Goal: Task Accomplishment & Management: Manage account settings

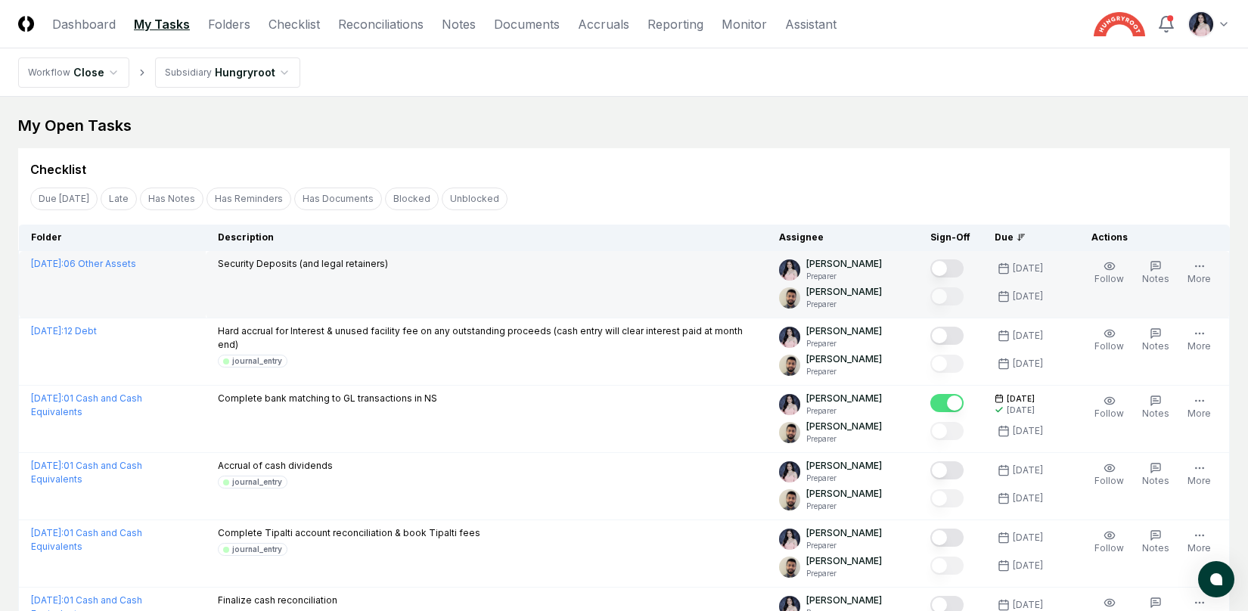
click at [950, 271] on button "Mark complete" at bounding box center [946, 268] width 33 height 18
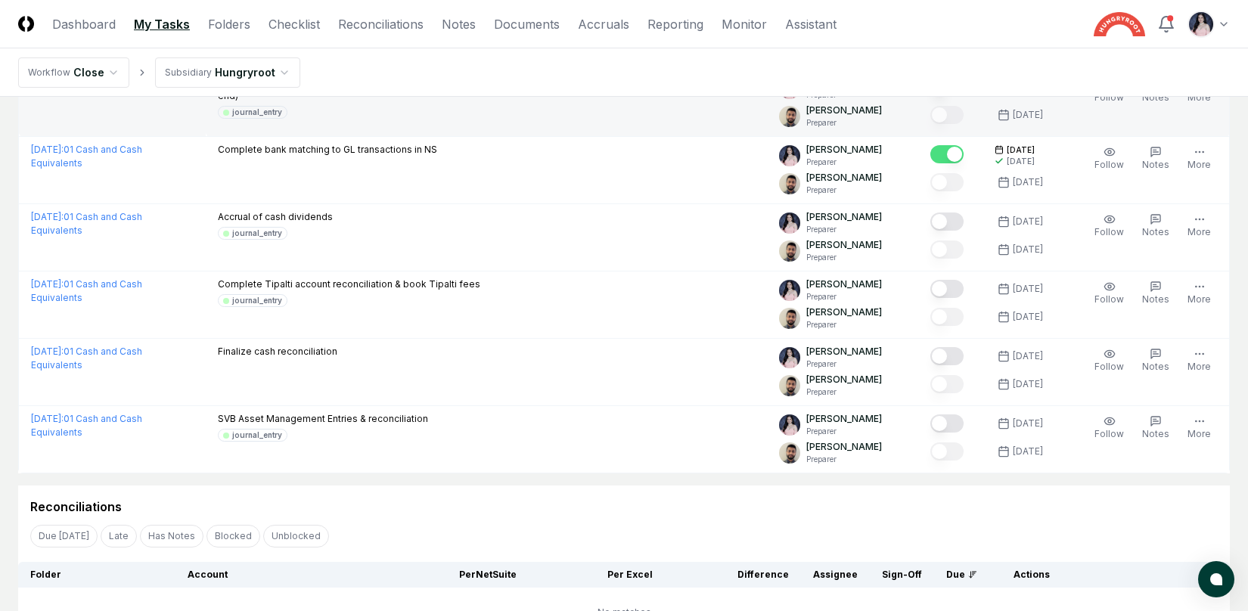
scroll to position [252, 0]
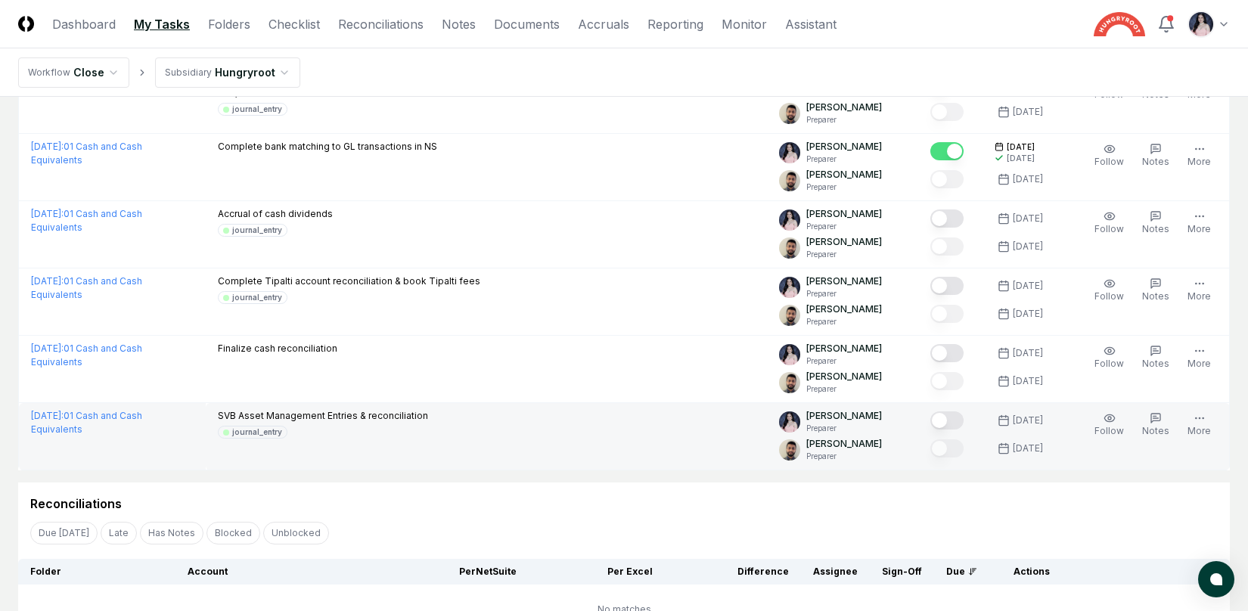
click at [957, 421] on button "Mark complete" at bounding box center [946, 421] width 33 height 18
click at [964, 422] on button "Mark complete" at bounding box center [946, 421] width 33 height 18
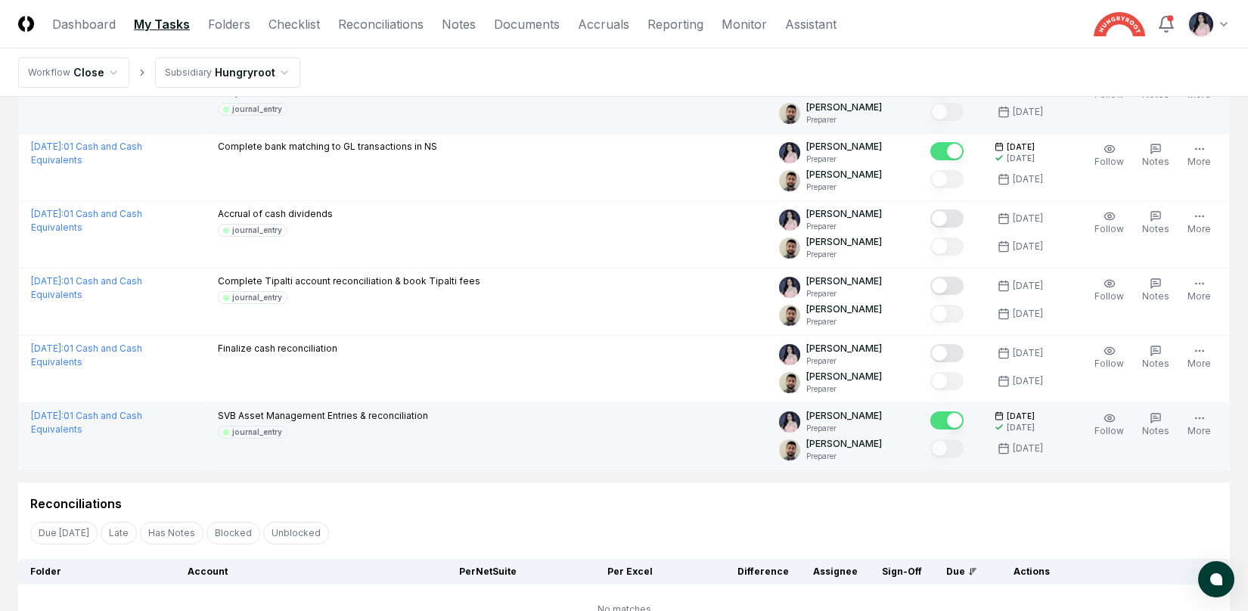
scroll to position [0, 0]
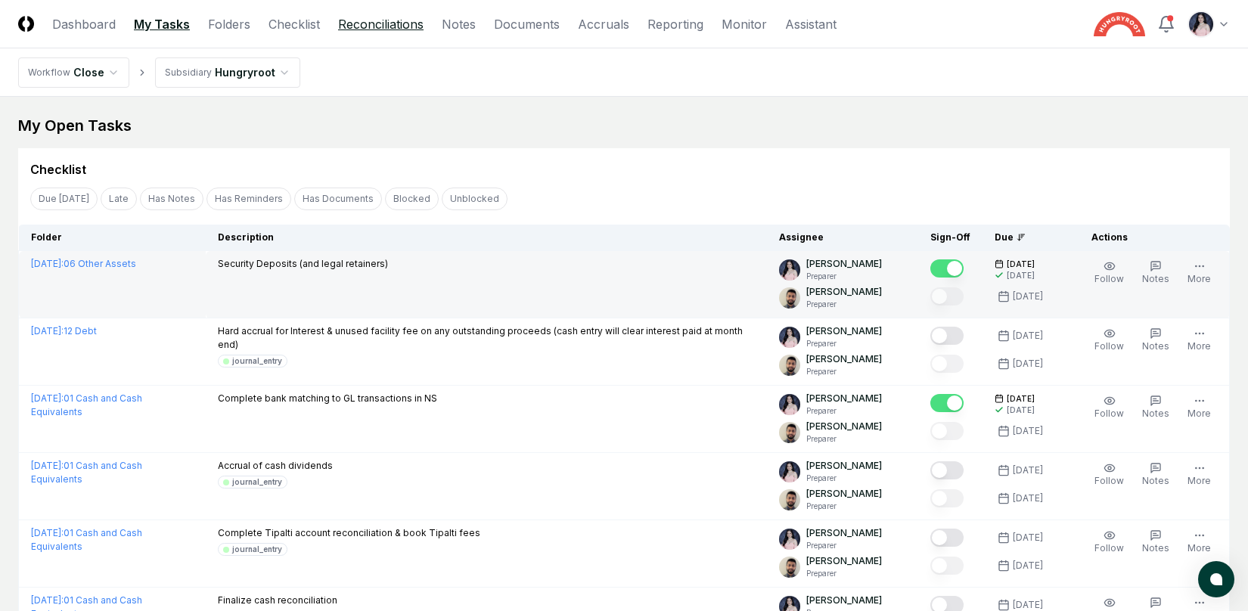
click at [393, 23] on link "Reconciliations" at bounding box center [380, 24] width 85 height 18
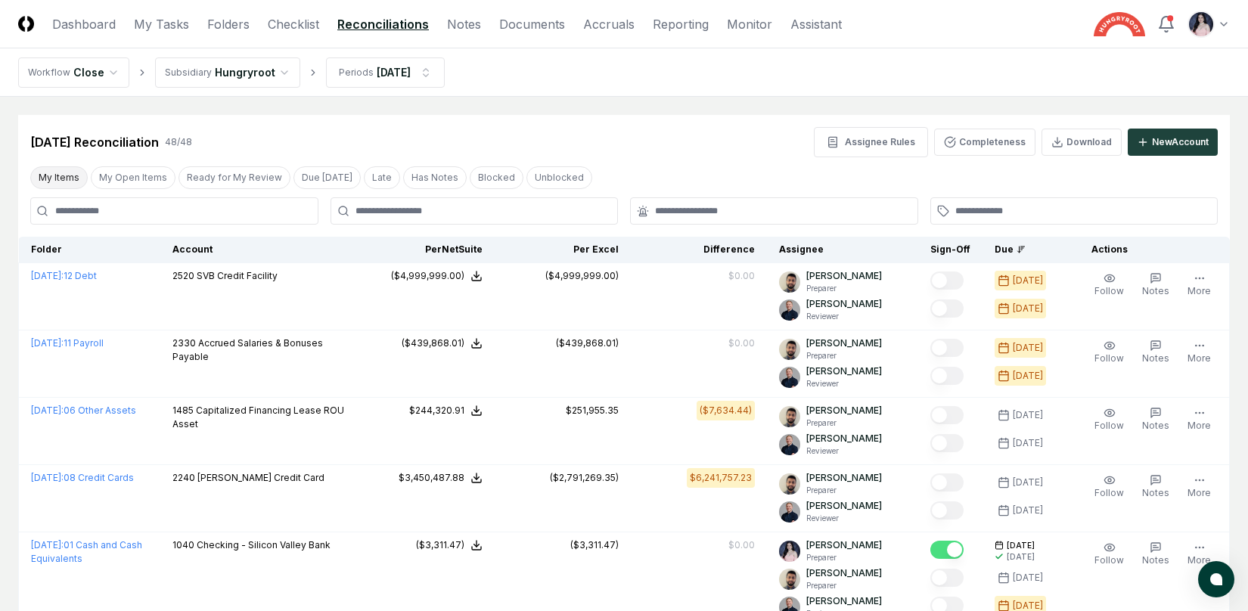
click at [70, 172] on button "My Items" at bounding box center [58, 177] width 57 height 23
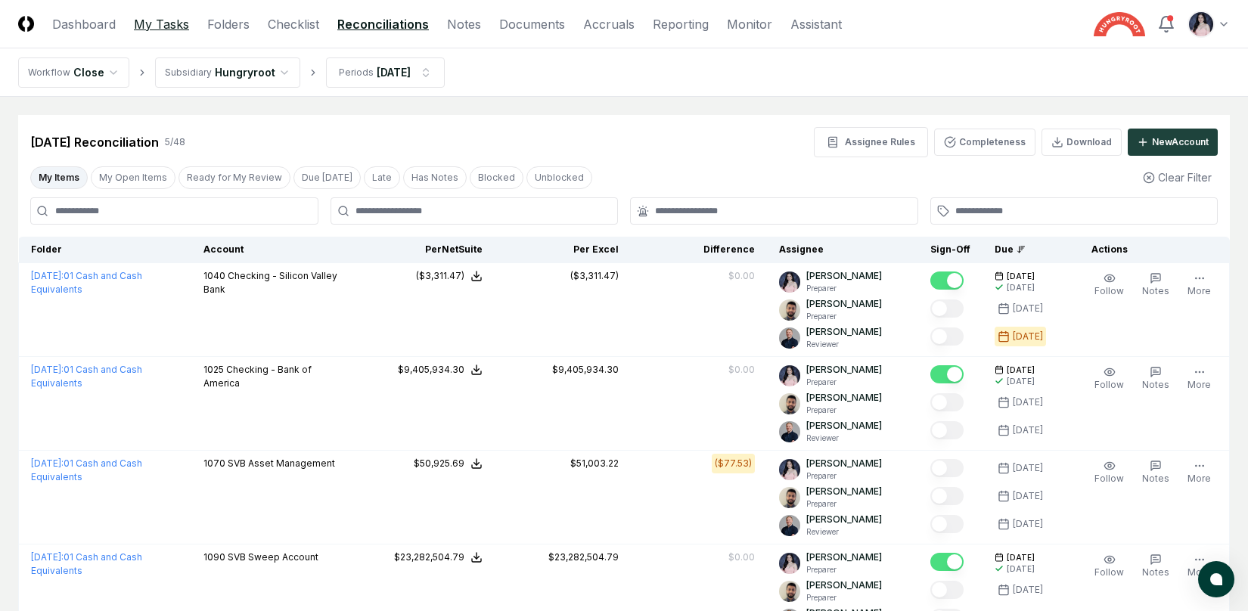
click at [160, 25] on link "My Tasks" at bounding box center [161, 24] width 55 height 18
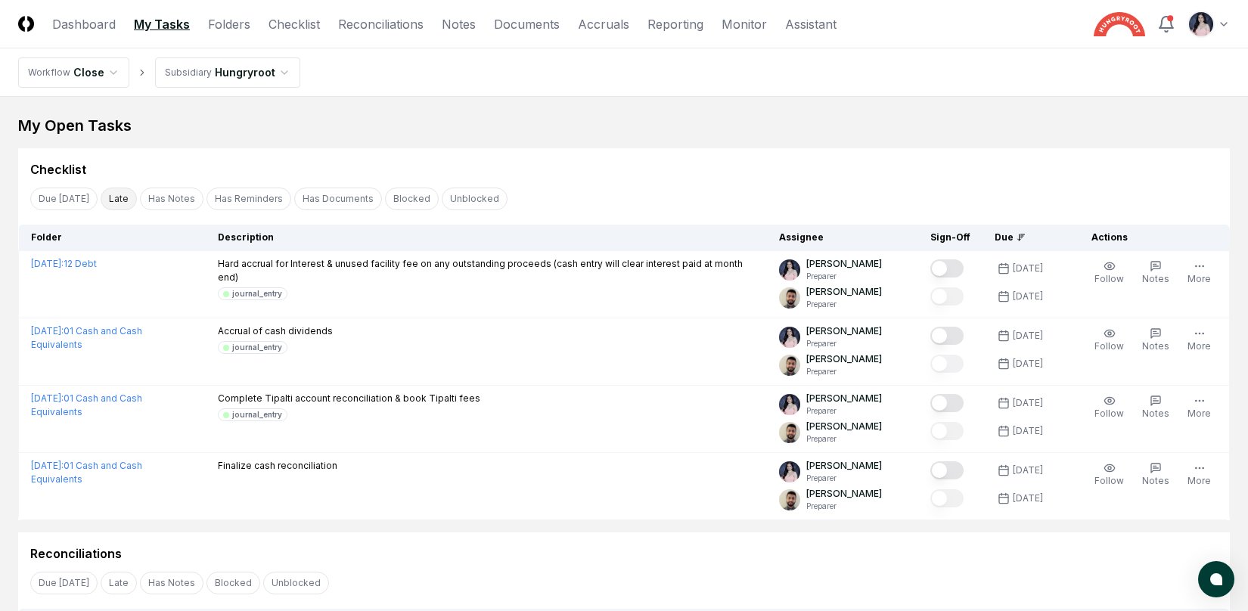
click at [123, 204] on button "Late" at bounding box center [119, 199] width 36 height 23
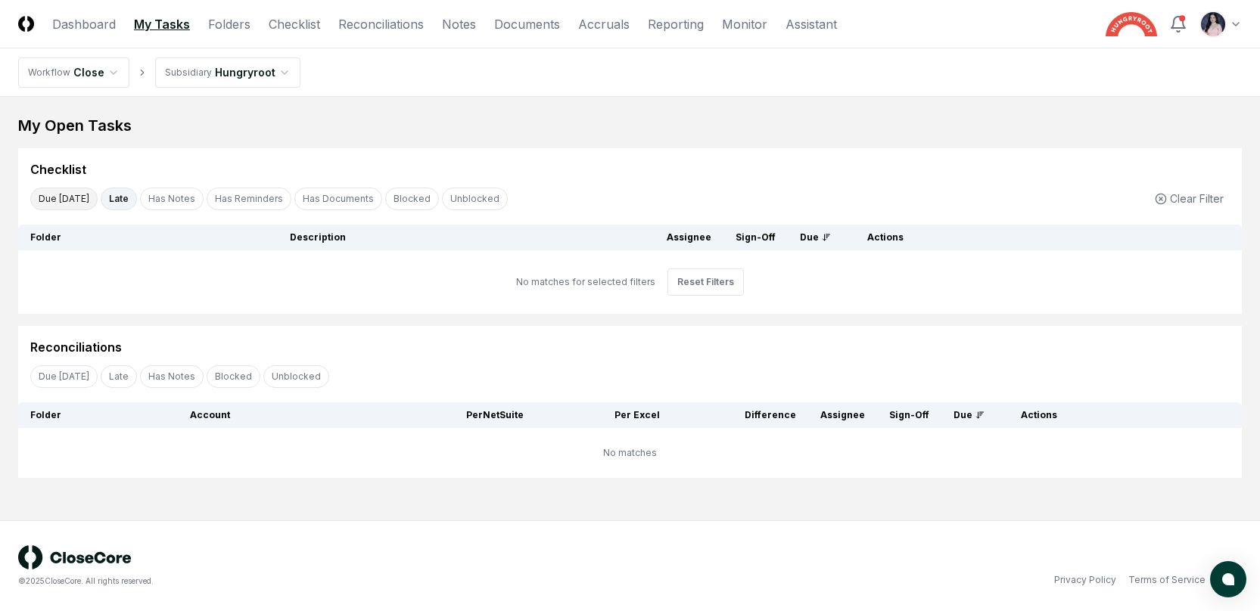
click at [66, 204] on button "Due [DATE]" at bounding box center [63, 199] width 67 height 23
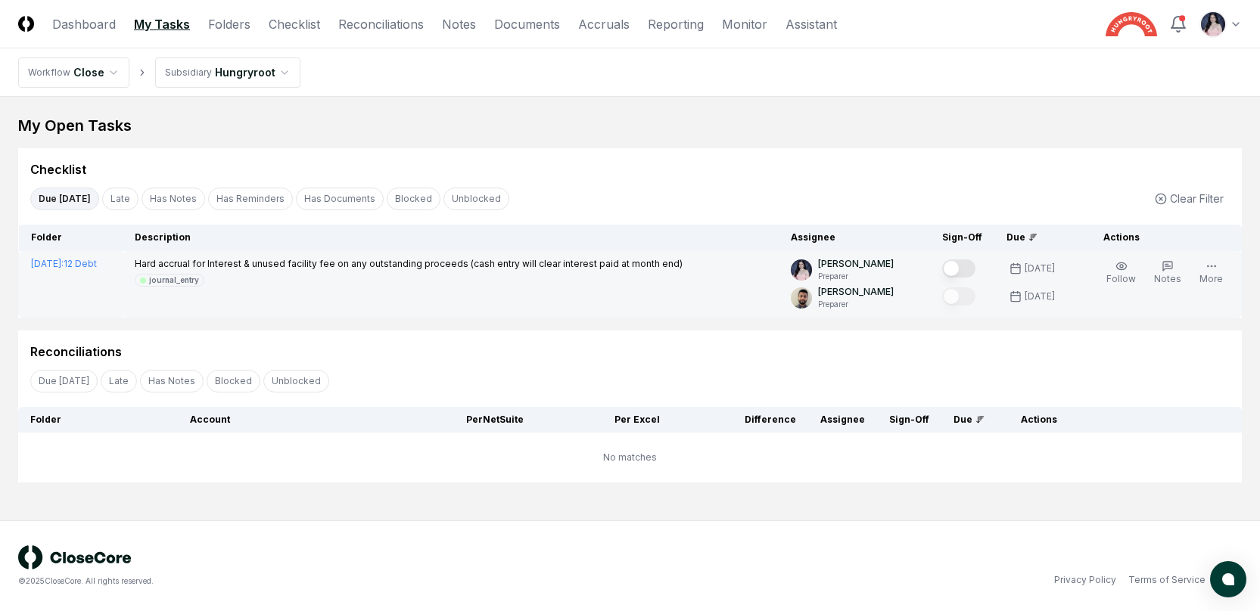
click at [965, 267] on button "Mark complete" at bounding box center [958, 268] width 33 height 18
click at [967, 268] on button "Mark complete" at bounding box center [958, 268] width 33 height 18
click at [73, 201] on button "Due [DATE]" at bounding box center [64, 199] width 69 height 23
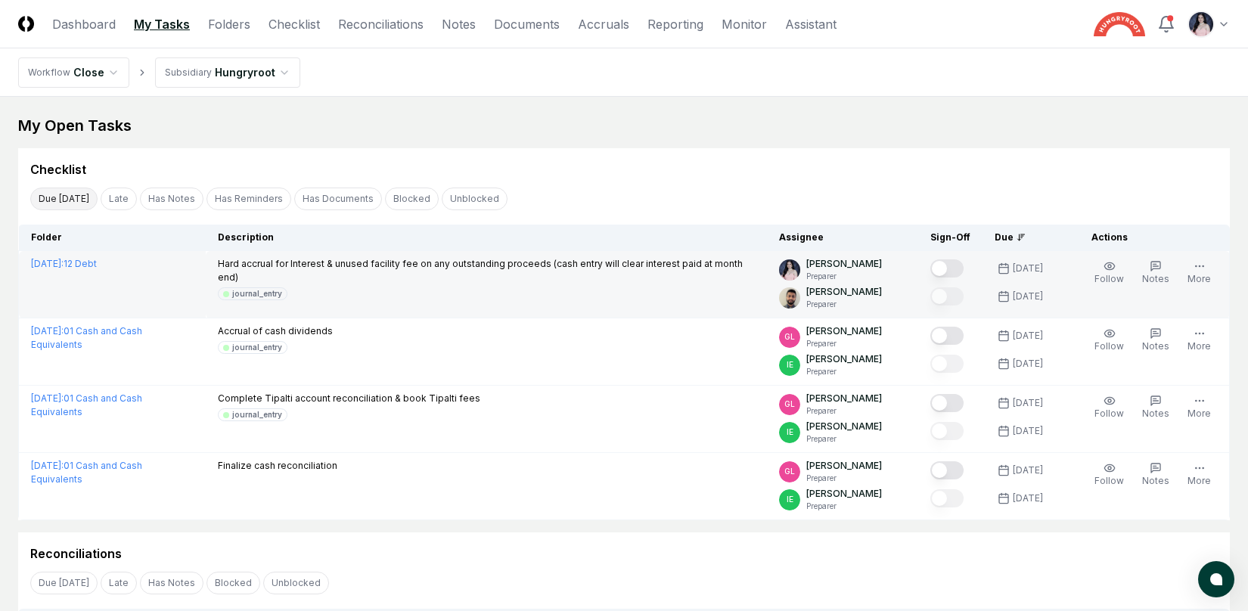
click at [73, 201] on button "Due [DATE]" at bounding box center [63, 199] width 67 height 23
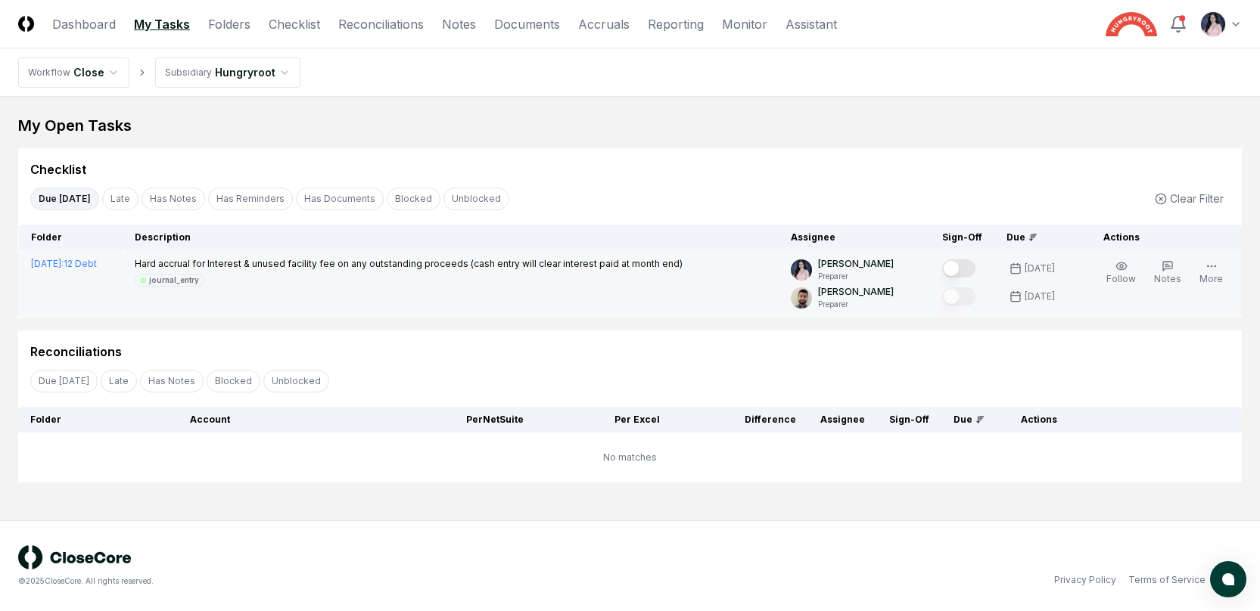
click at [73, 200] on button "Due [DATE]" at bounding box center [64, 199] width 69 height 23
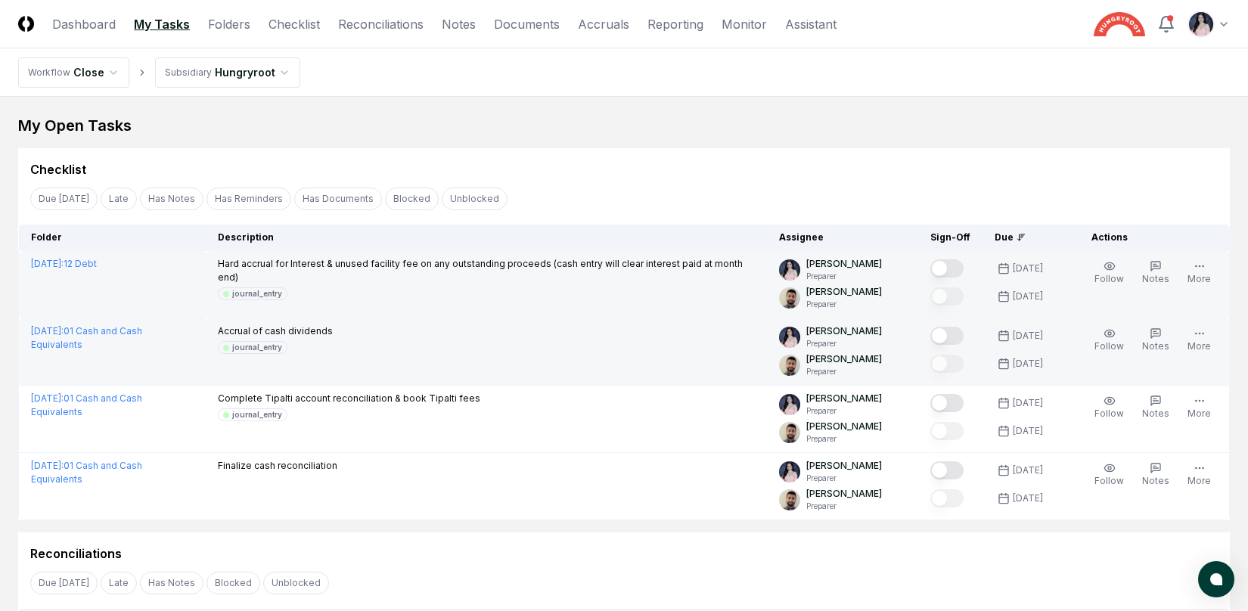
click at [958, 332] on button "Mark complete" at bounding box center [946, 336] width 33 height 18
click at [694, 171] on div "Checklist" at bounding box center [624, 169] width 1188 height 18
click at [225, 25] on link "Folders" at bounding box center [229, 24] width 42 height 18
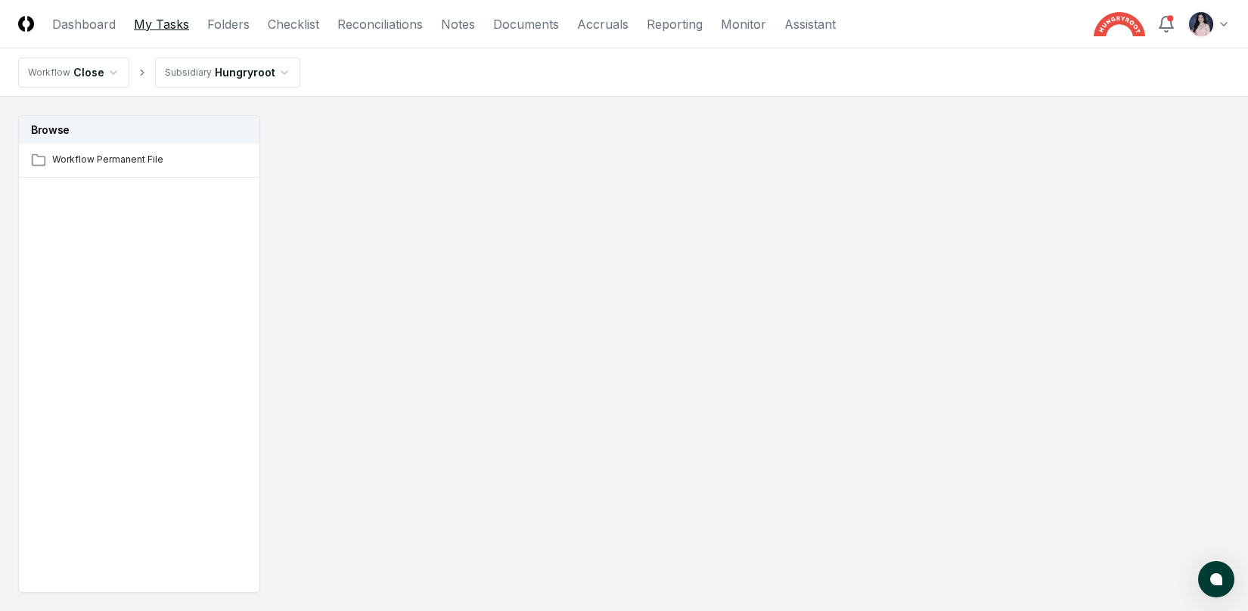
click at [154, 22] on link "My Tasks" at bounding box center [161, 24] width 55 height 18
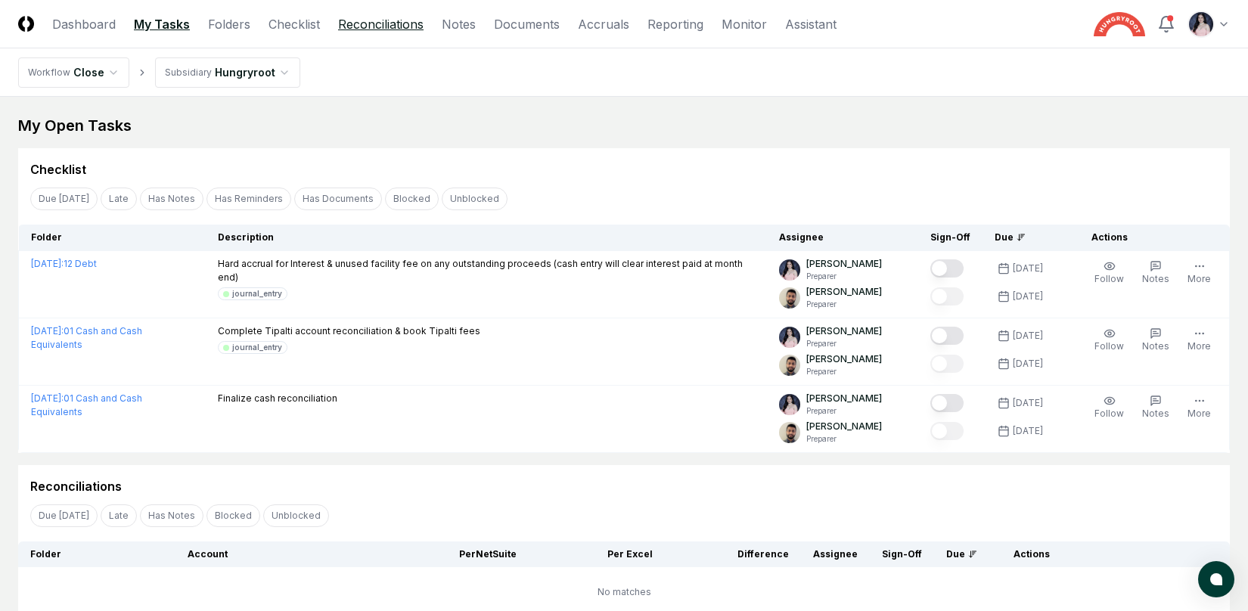
click at [378, 31] on link "Reconciliations" at bounding box center [380, 24] width 85 height 18
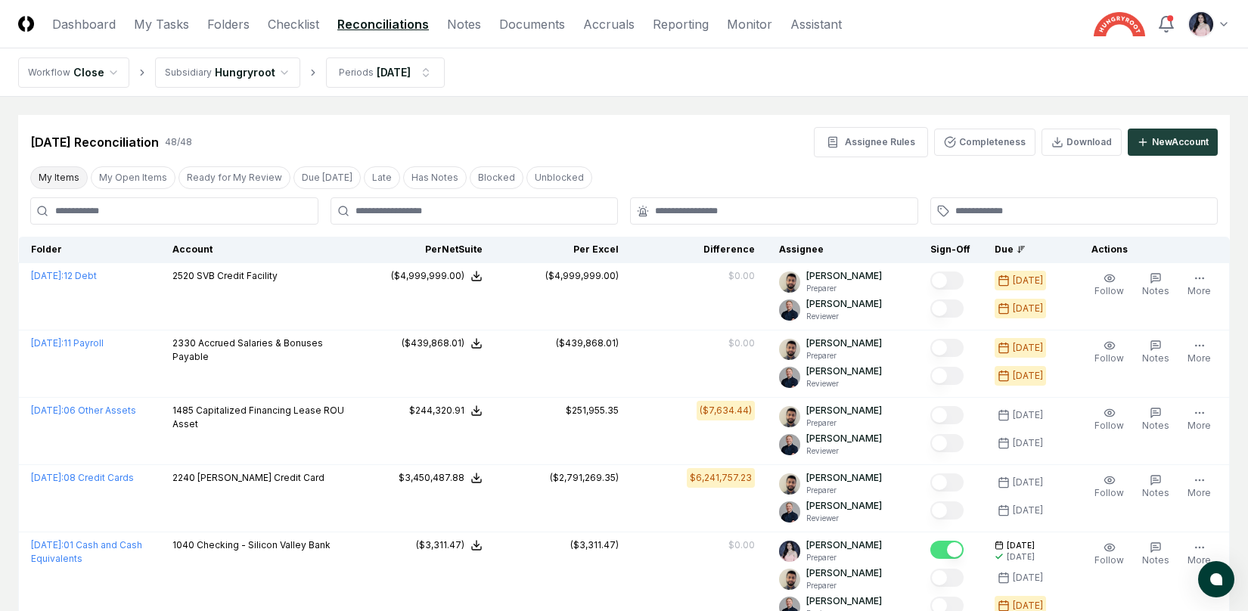
click at [48, 181] on button "My Items" at bounding box center [58, 177] width 57 height 23
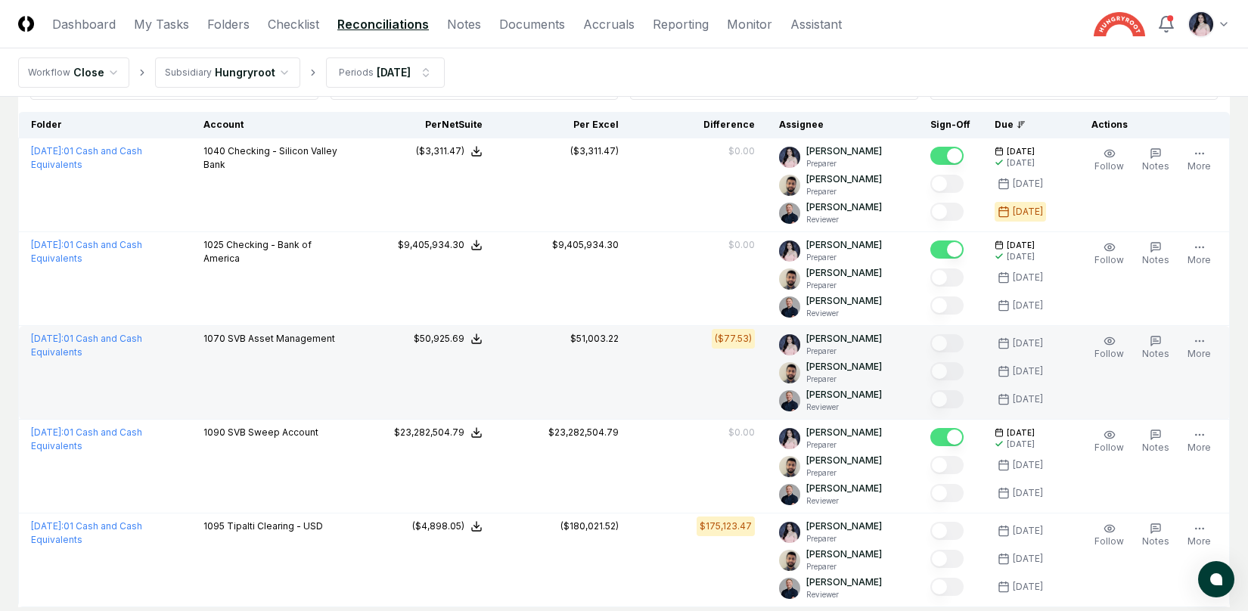
scroll to position [207, 0]
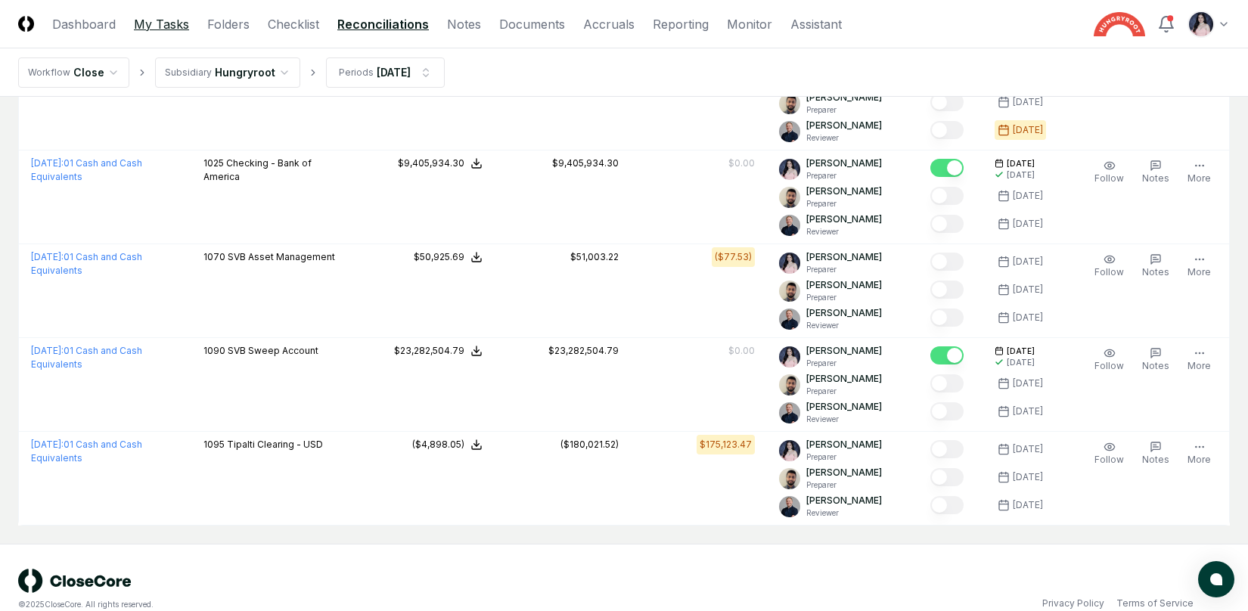
click at [158, 25] on link "My Tasks" at bounding box center [161, 24] width 55 height 18
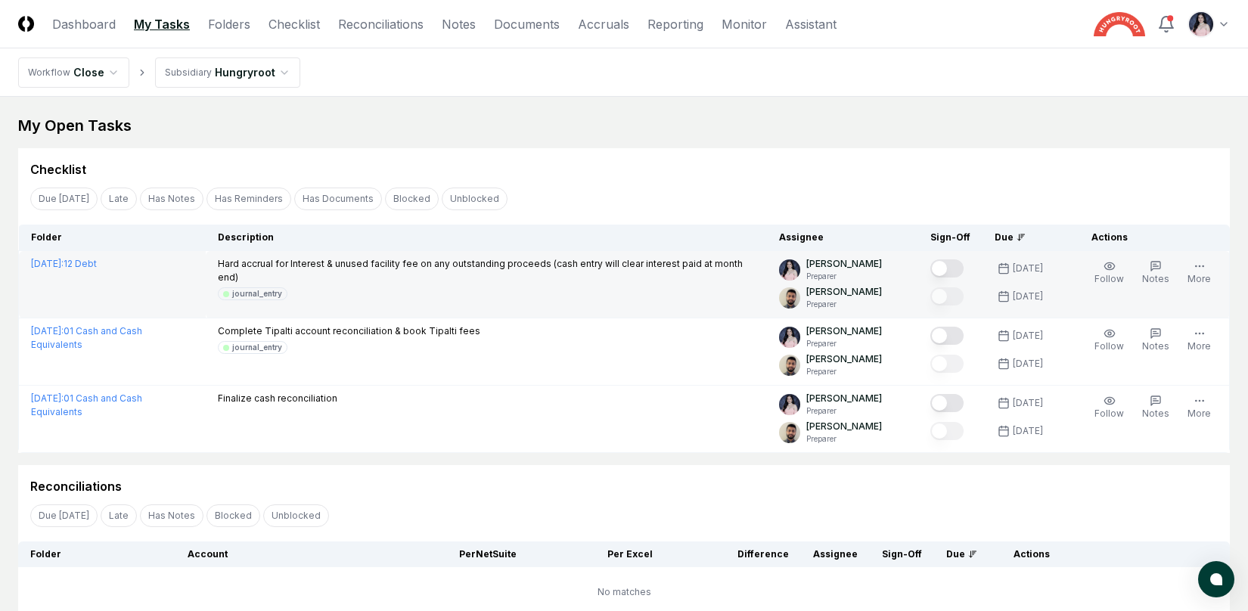
click at [949, 268] on button "Mark complete" at bounding box center [946, 268] width 33 height 18
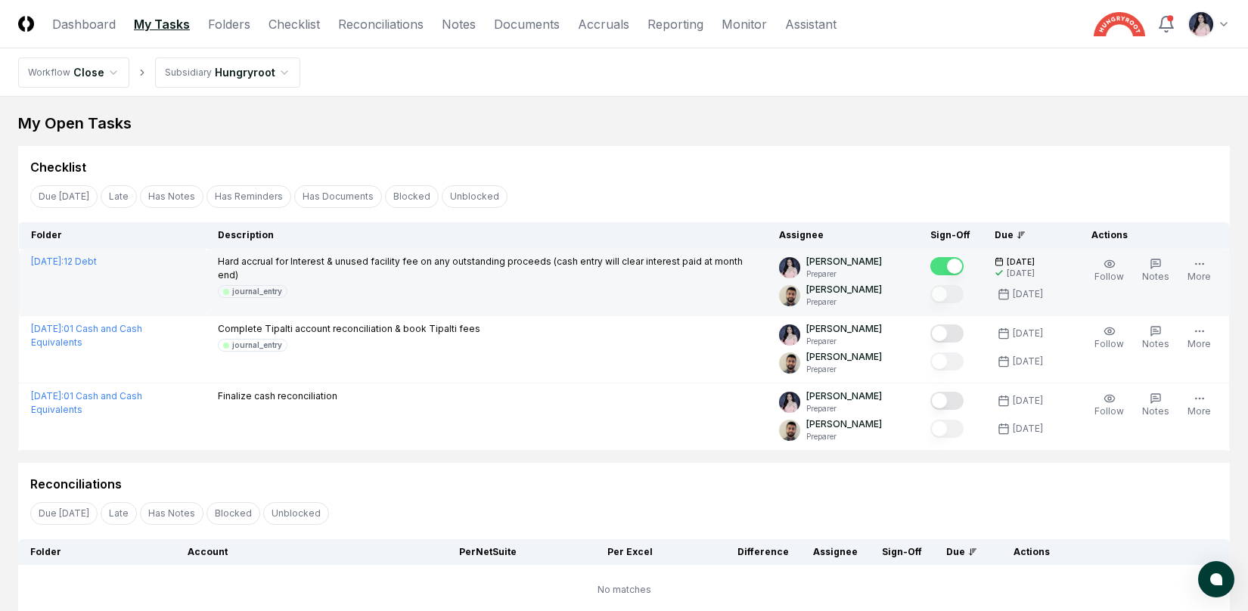
scroll to position [3, 0]
